Goal: Transaction & Acquisition: Purchase product/service

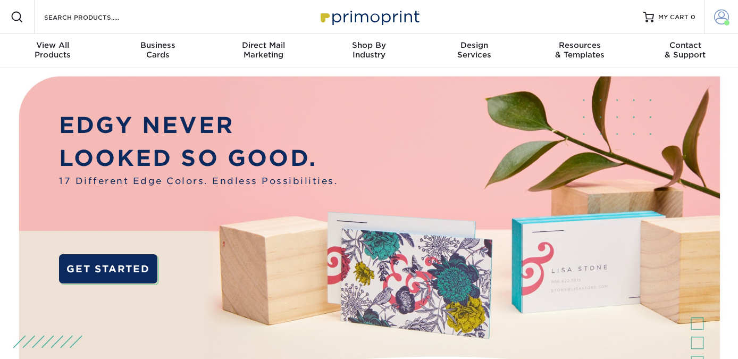
click at [720, 16] on span at bounding box center [721, 17] width 15 height 15
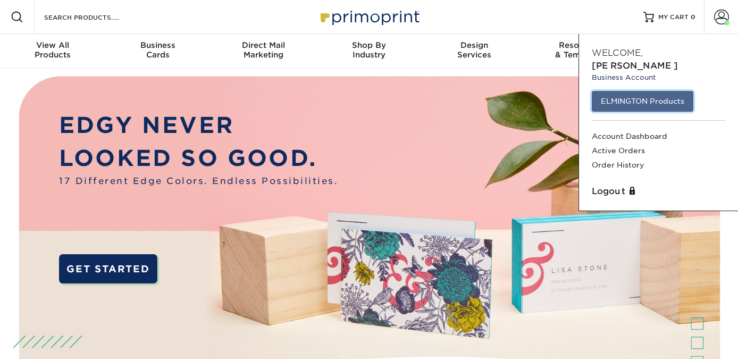
click at [636, 91] on link "ELMINGTON Products" at bounding box center [643, 101] width 102 height 20
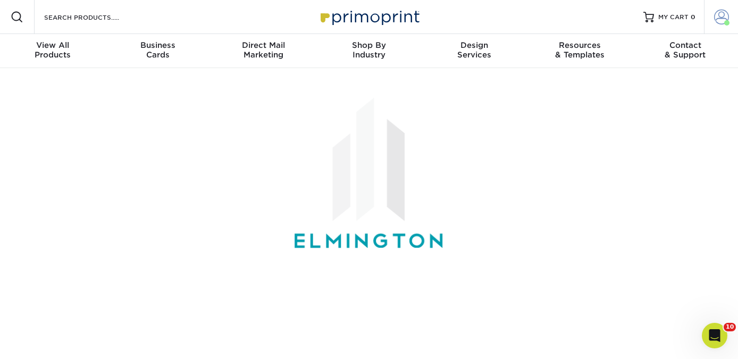
click at [717, 21] on span at bounding box center [721, 17] width 15 height 15
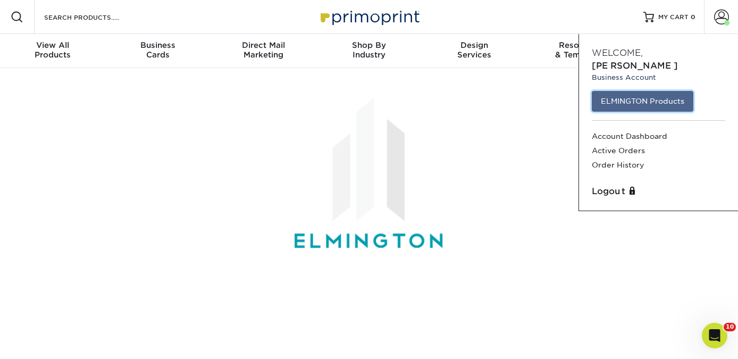
click at [642, 91] on link "ELMINGTON Products" at bounding box center [643, 101] width 102 height 20
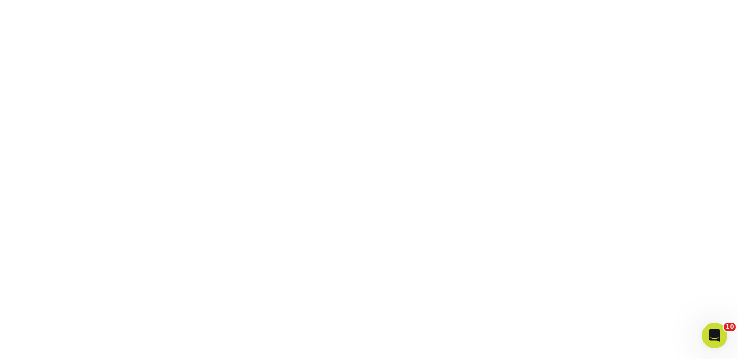
scroll to position [277, 0]
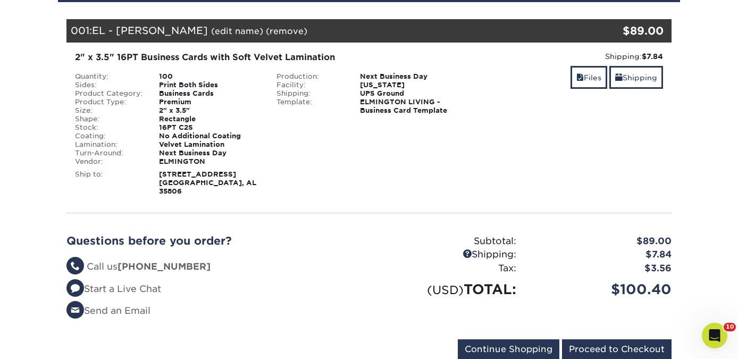
scroll to position [223, 0]
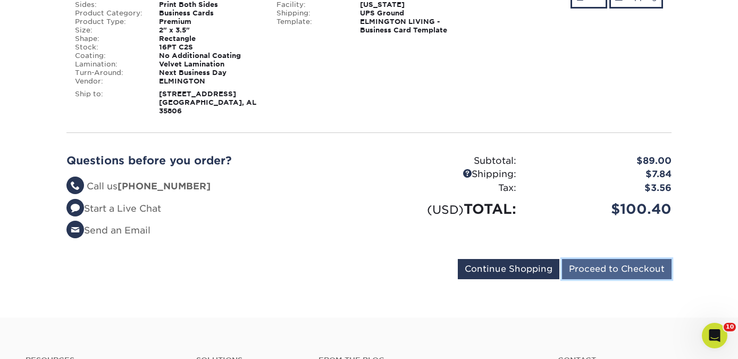
click at [614, 259] on input "Proceed to Checkout" at bounding box center [617, 269] width 110 height 20
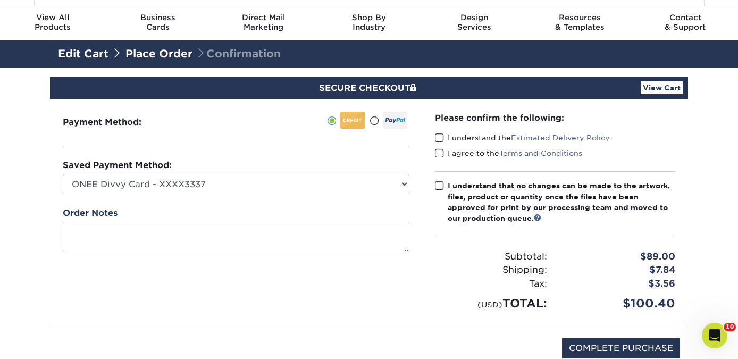
scroll to position [16, 0]
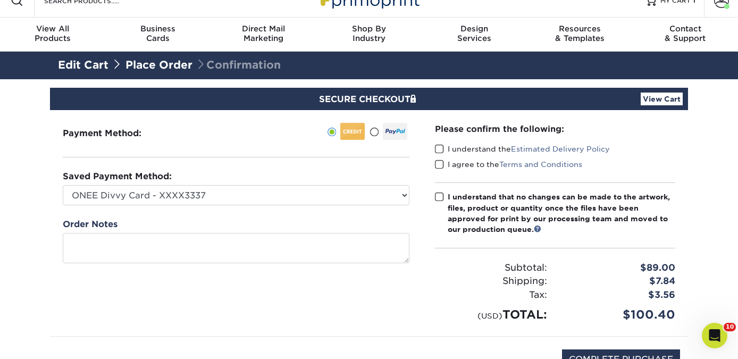
click at [438, 145] on span at bounding box center [439, 149] width 9 height 10
click at [0, 0] on input "I understand the Estimated Delivery Policy" at bounding box center [0, 0] width 0 height 0
click at [437, 162] on span at bounding box center [439, 165] width 9 height 10
click at [0, 0] on input "I agree to the Terms and Conditions" at bounding box center [0, 0] width 0 height 0
click at [438, 197] on span at bounding box center [439, 197] width 9 height 10
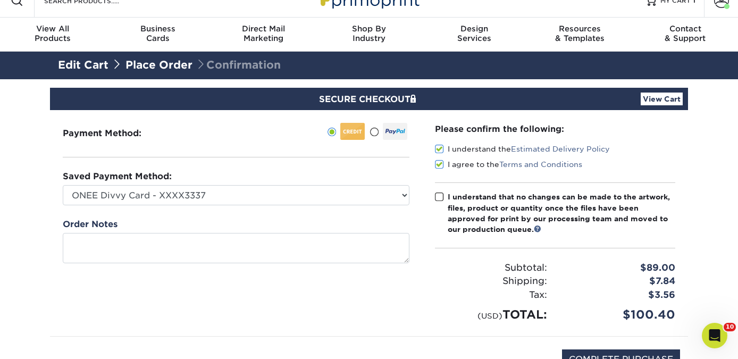
click at [0, 0] on input "I understand that no changes can be made to the artwork, files, product or quan…" at bounding box center [0, 0] width 0 height 0
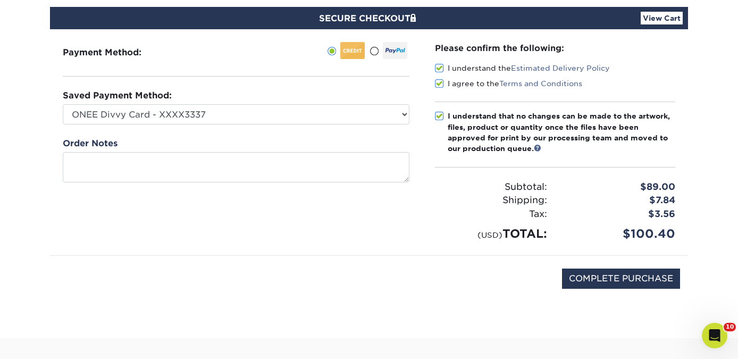
scroll to position [101, 0]
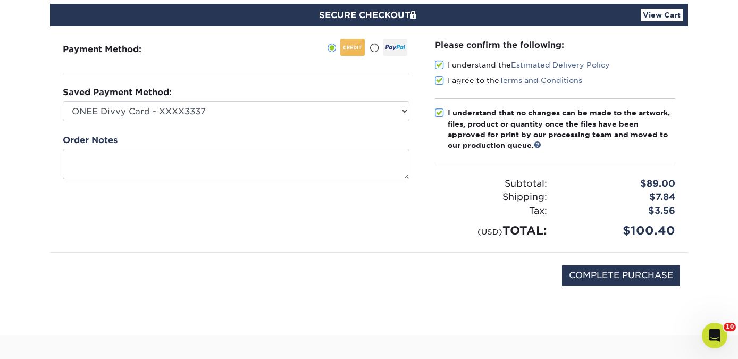
click at [503, 286] on div "COMPLETE PURCHASE" at bounding box center [369, 281] width 622 height 57
click at [636, 274] on input "COMPLETE PURCHASE" at bounding box center [621, 275] width 118 height 20
type input "PROCESSING, PLEASE WAIT..."
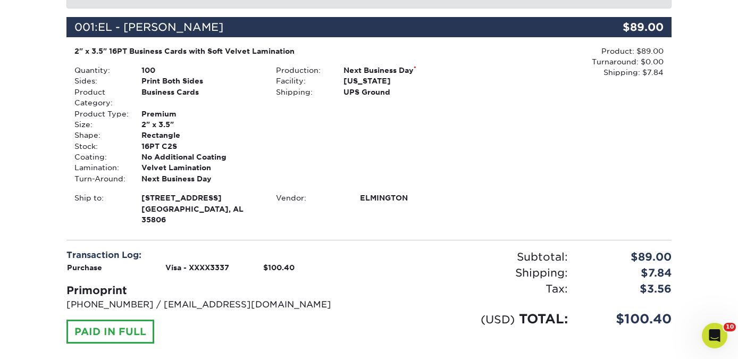
scroll to position [436, 0]
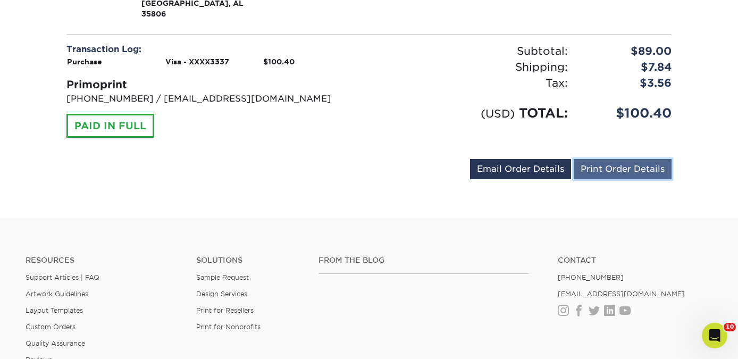
click at [624, 159] on link "Print Order Details" at bounding box center [623, 169] width 98 height 20
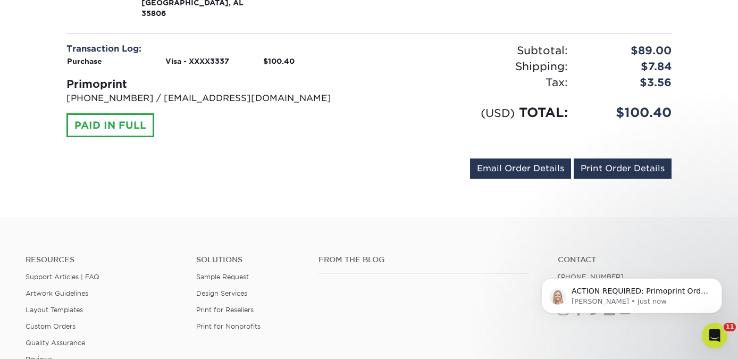
scroll to position [0, 0]
